Goal: Information Seeking & Learning: Learn about a topic

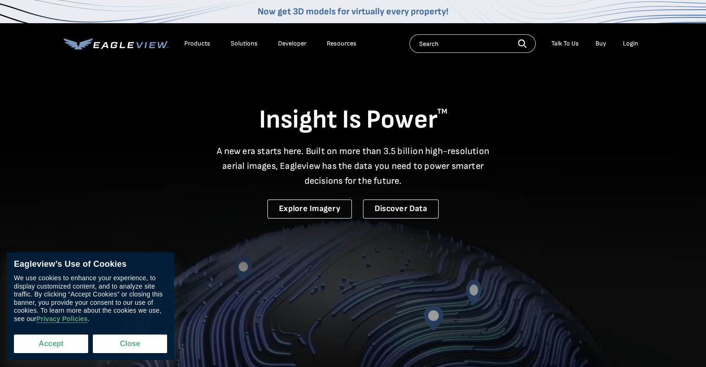
click at [60, 351] on button "Accept" at bounding box center [51, 344] width 74 height 19
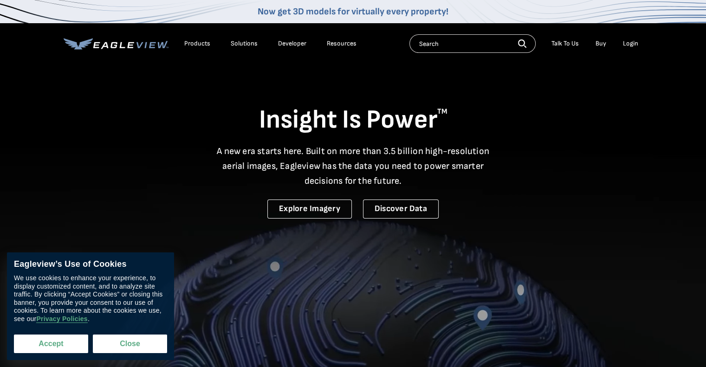
checkbox input "true"
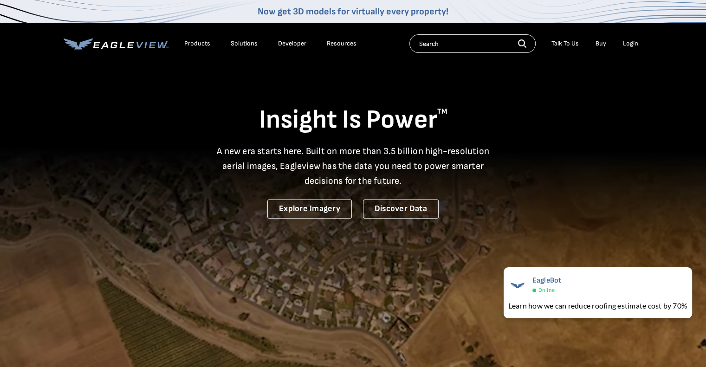
click at [635, 44] on div "Login" at bounding box center [630, 43] width 15 height 8
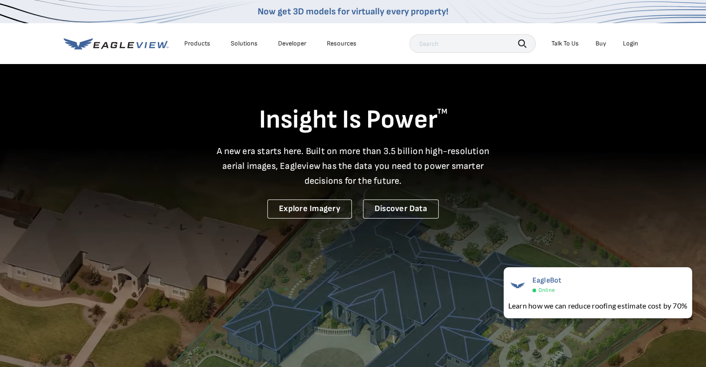
click at [627, 40] on div "Login" at bounding box center [630, 43] width 15 height 8
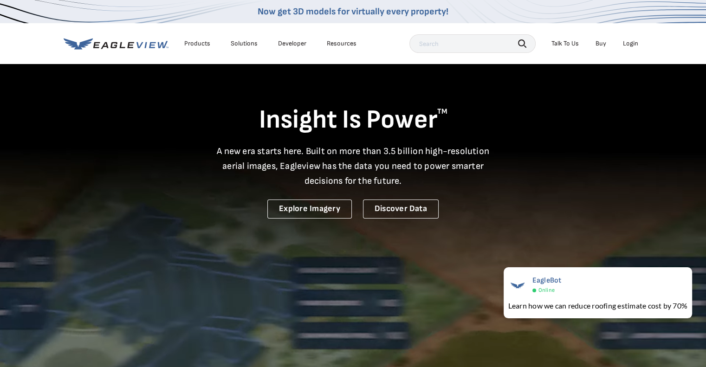
click at [632, 41] on div "Login" at bounding box center [630, 43] width 15 height 8
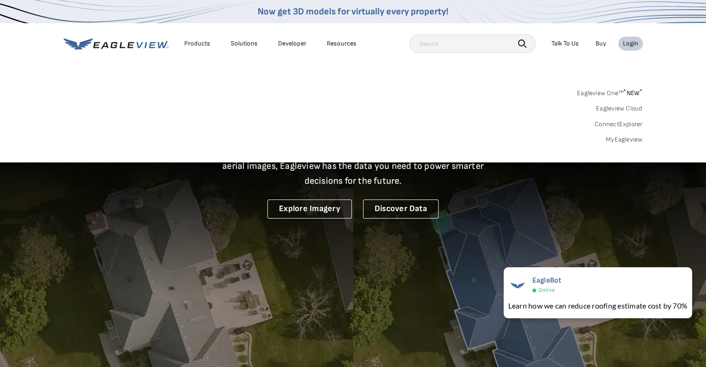
click at [612, 92] on link "Eagleview One™ * NEW *" at bounding box center [610, 91] width 66 height 11
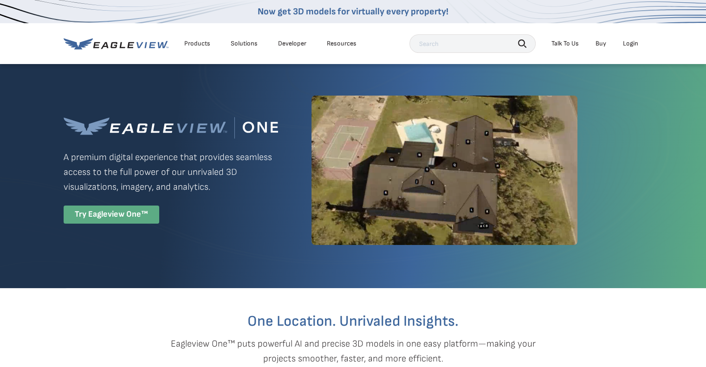
click at [124, 217] on div "Try Eagleview One™" at bounding box center [112, 215] width 96 height 18
